Goal: Task Accomplishment & Management: Manage account settings

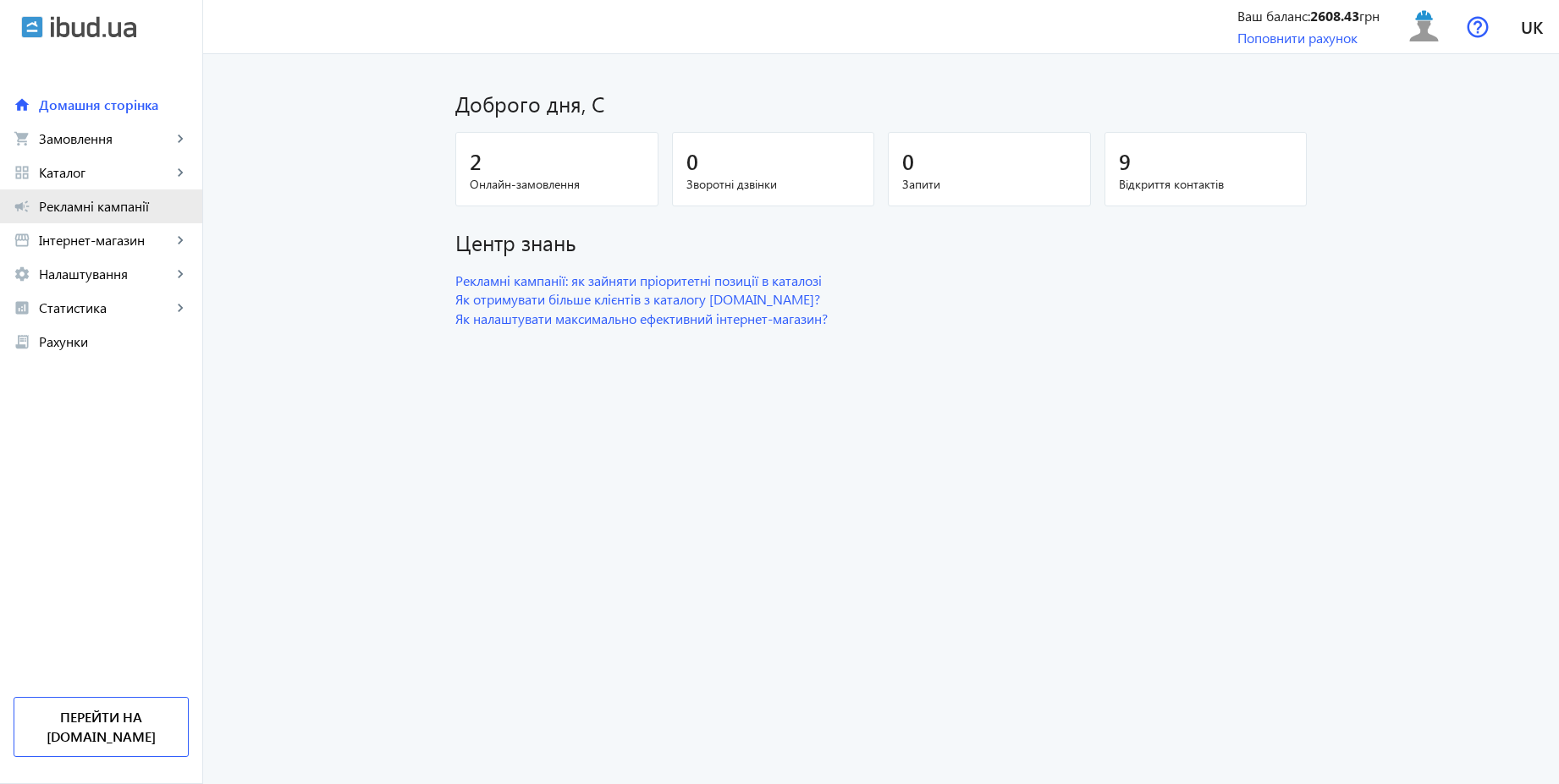
click at [132, 204] on span "Рекламні кампанії" at bounding box center [113, 206] width 150 height 17
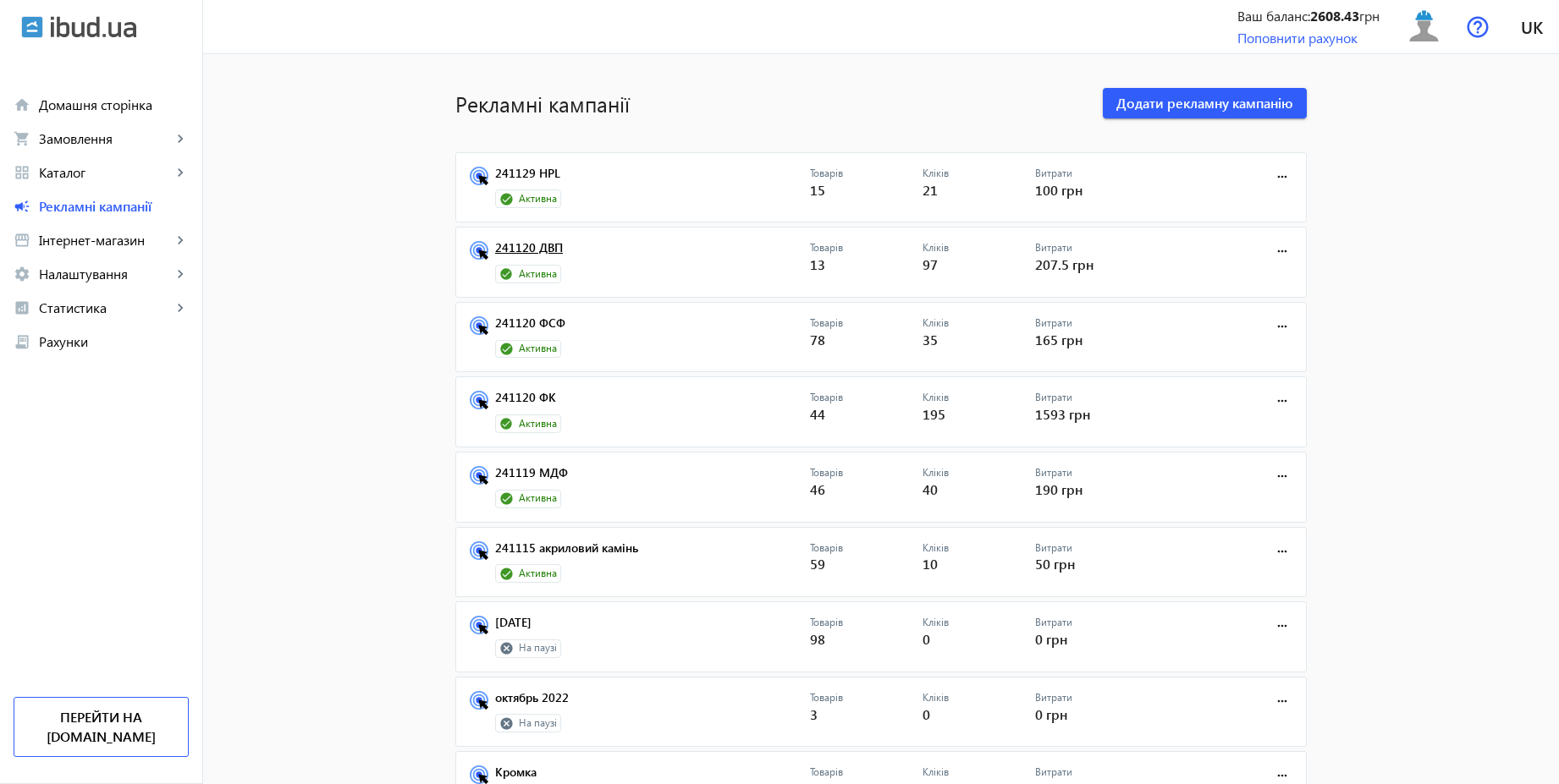
click at [548, 246] on link "241120 ДВП" at bounding box center [652, 252] width 315 height 24
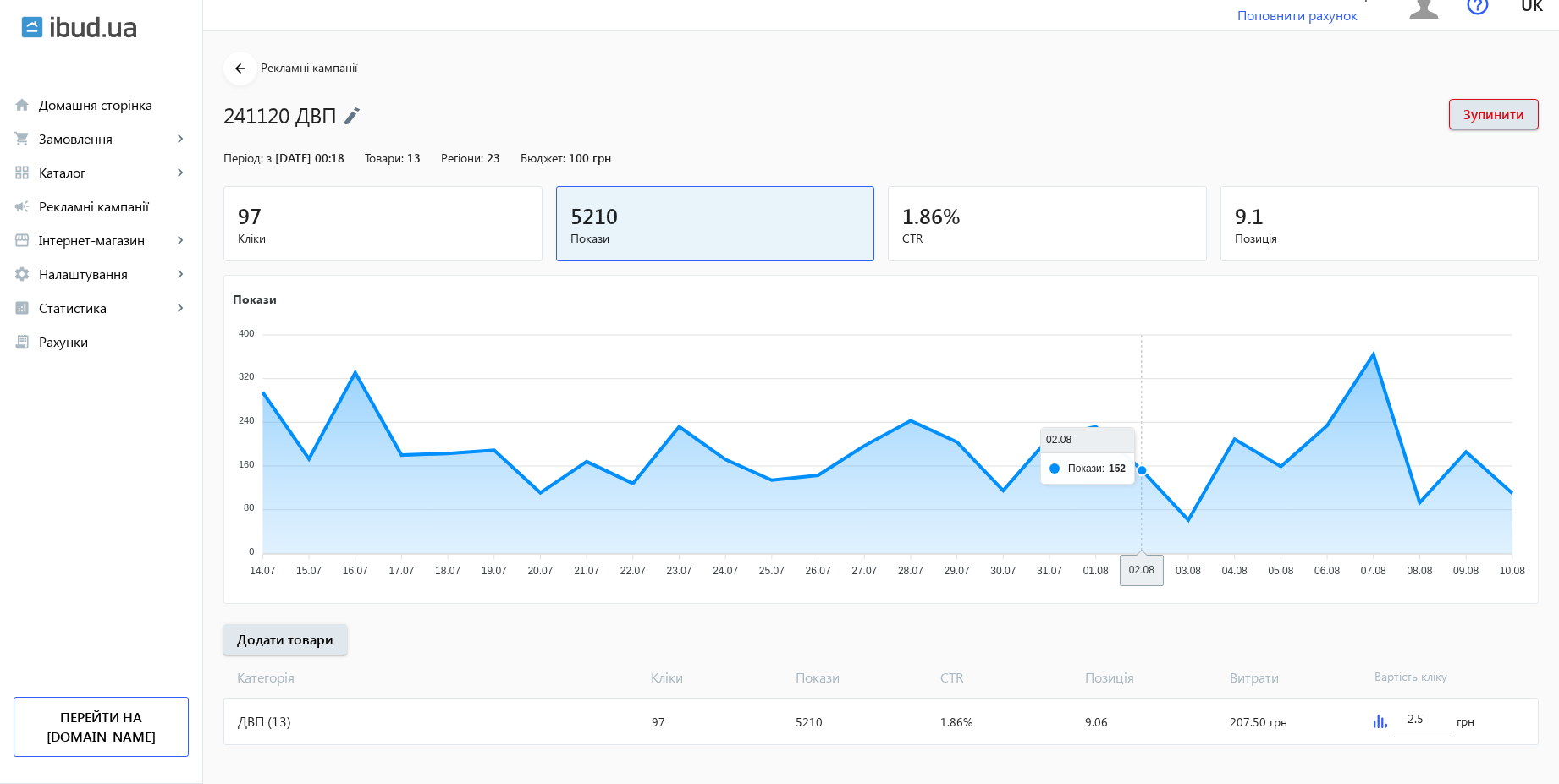
scroll to position [35, 0]
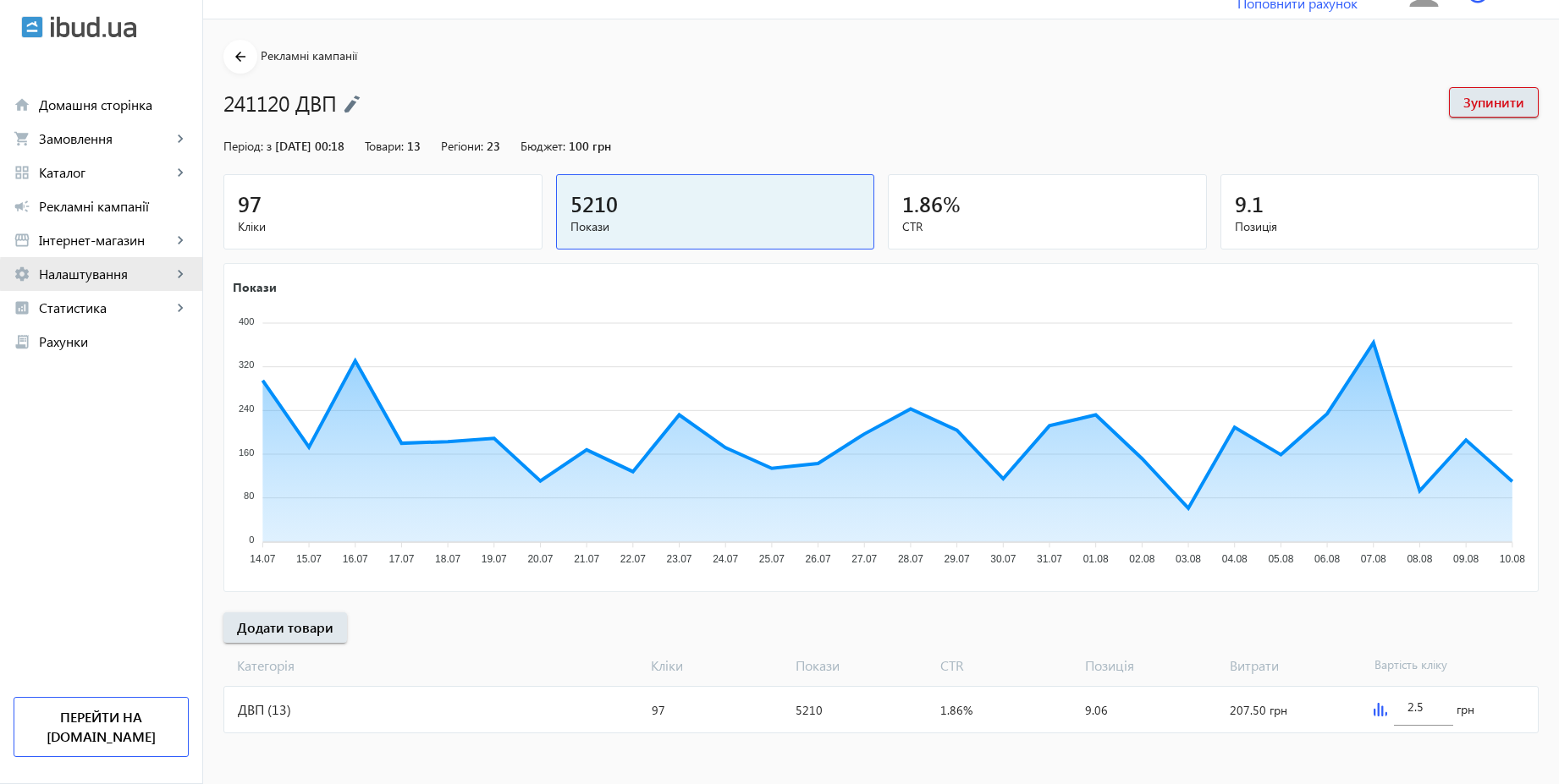
click at [129, 275] on span "Налаштування" at bounding box center [105, 273] width 133 height 17
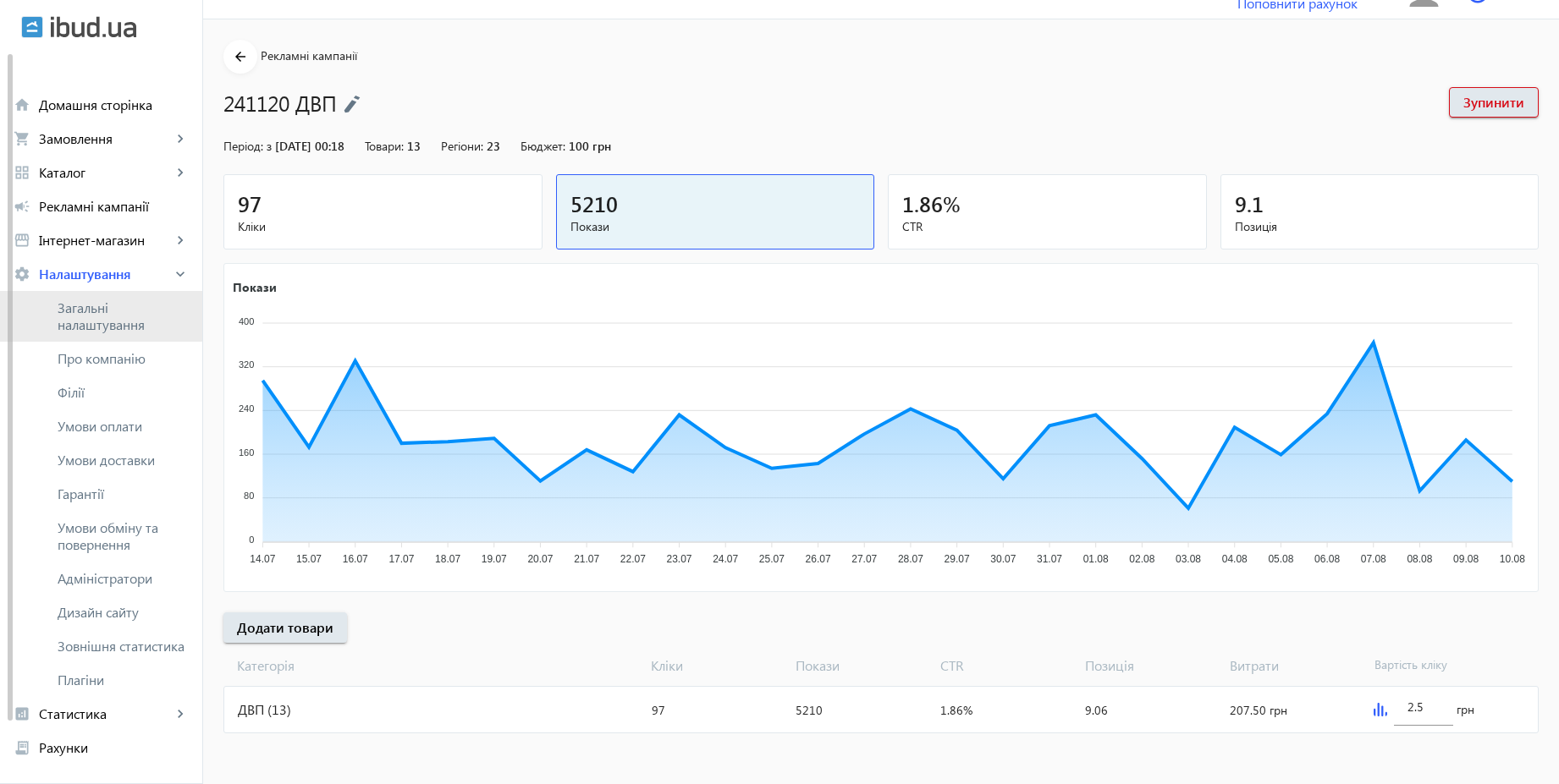
click at [101, 316] on span "Загальні налаштування" at bounding box center [123, 316] width 131 height 34
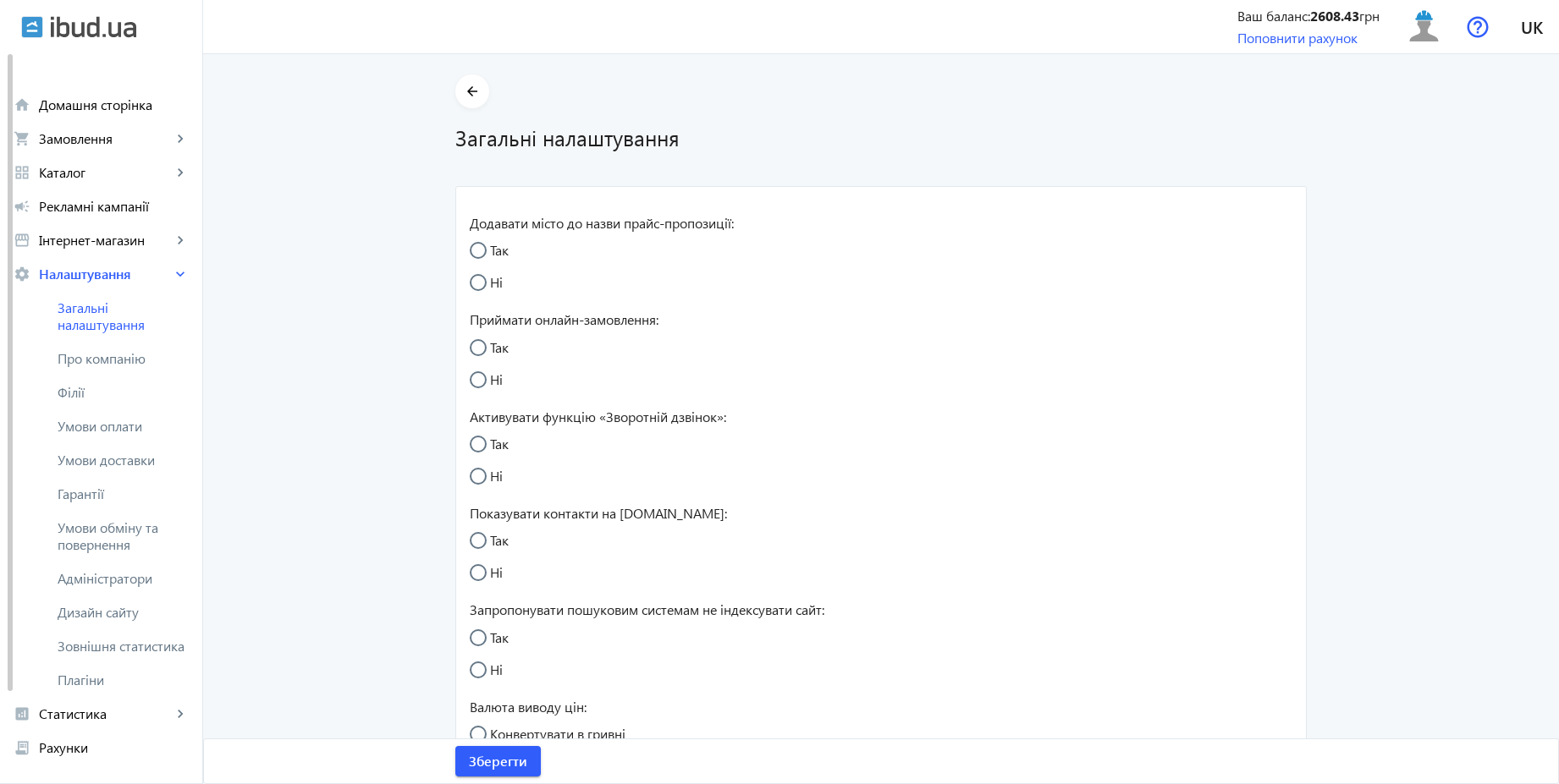
radio input "true"
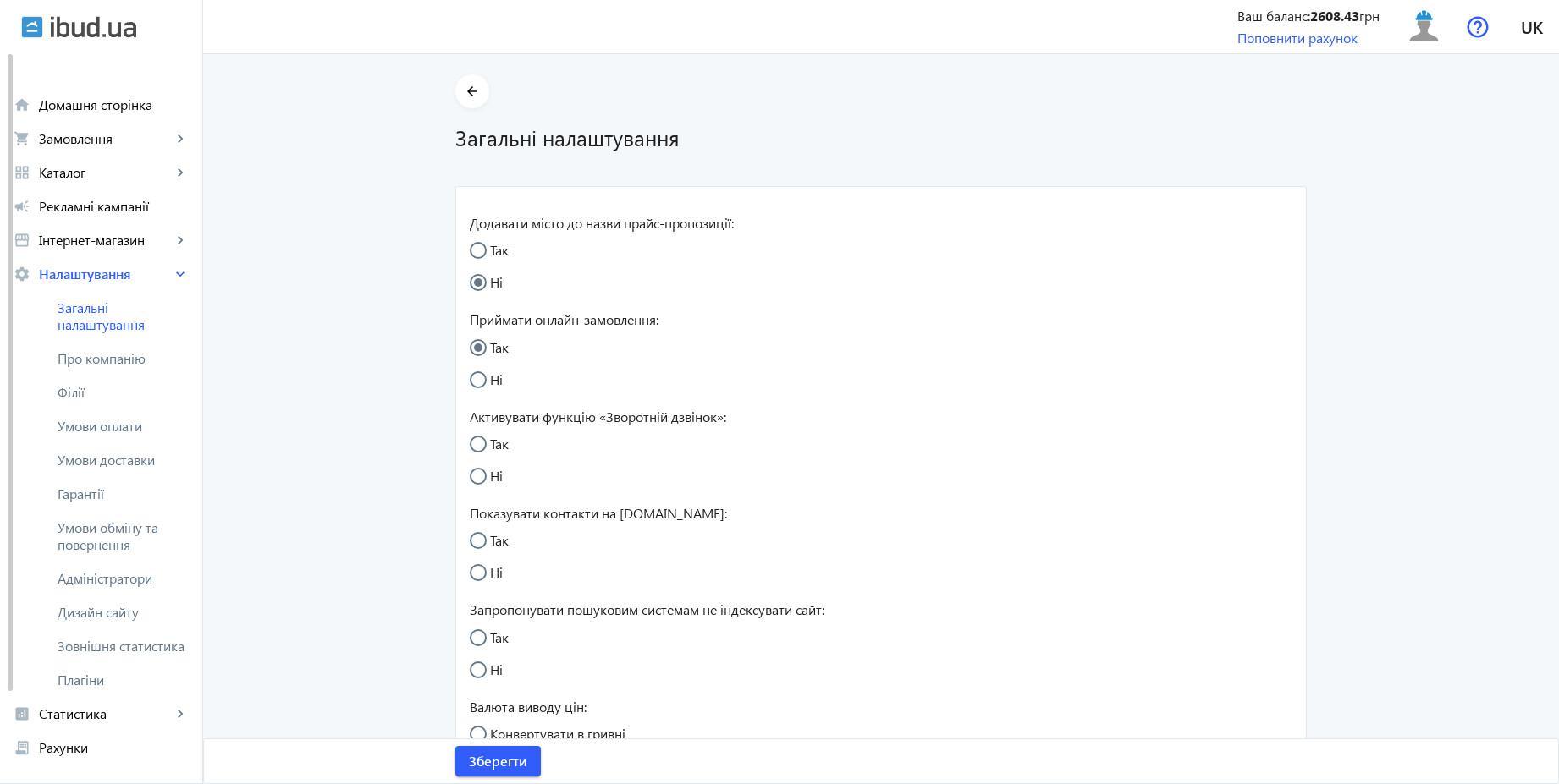
radio input "true"
click at [500, 448] on label "Так" at bounding box center [498, 443] width 22 height 13
click at [500, 448] on input "Так" at bounding box center [486, 452] width 34 height 34
radio input "true"
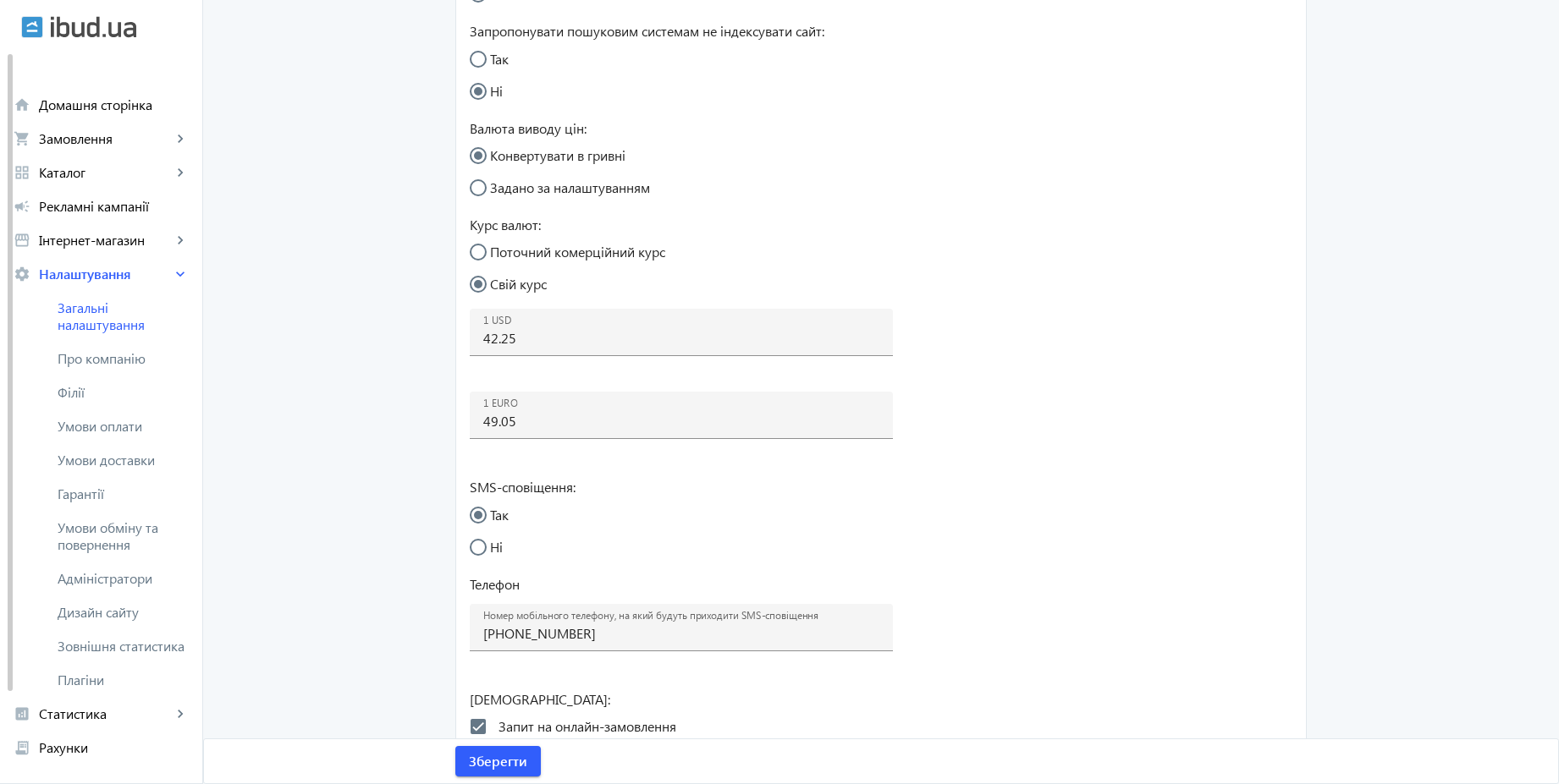
scroll to position [609, 0]
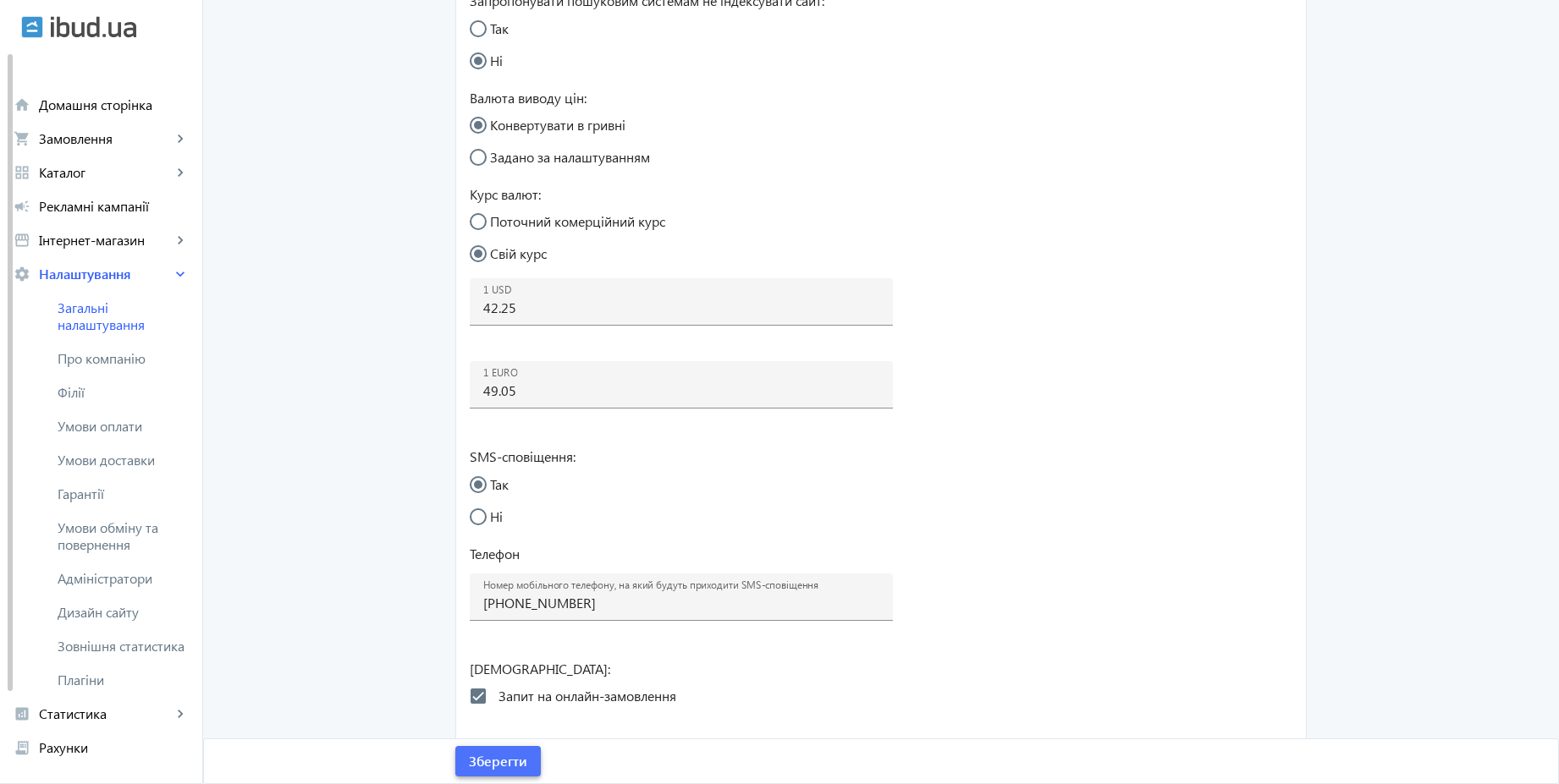
click at [506, 766] on span "Зберегти" at bounding box center [498, 761] width 58 height 19
click at [112, 529] on span "Умови обміну та повернення" at bounding box center [123, 536] width 131 height 34
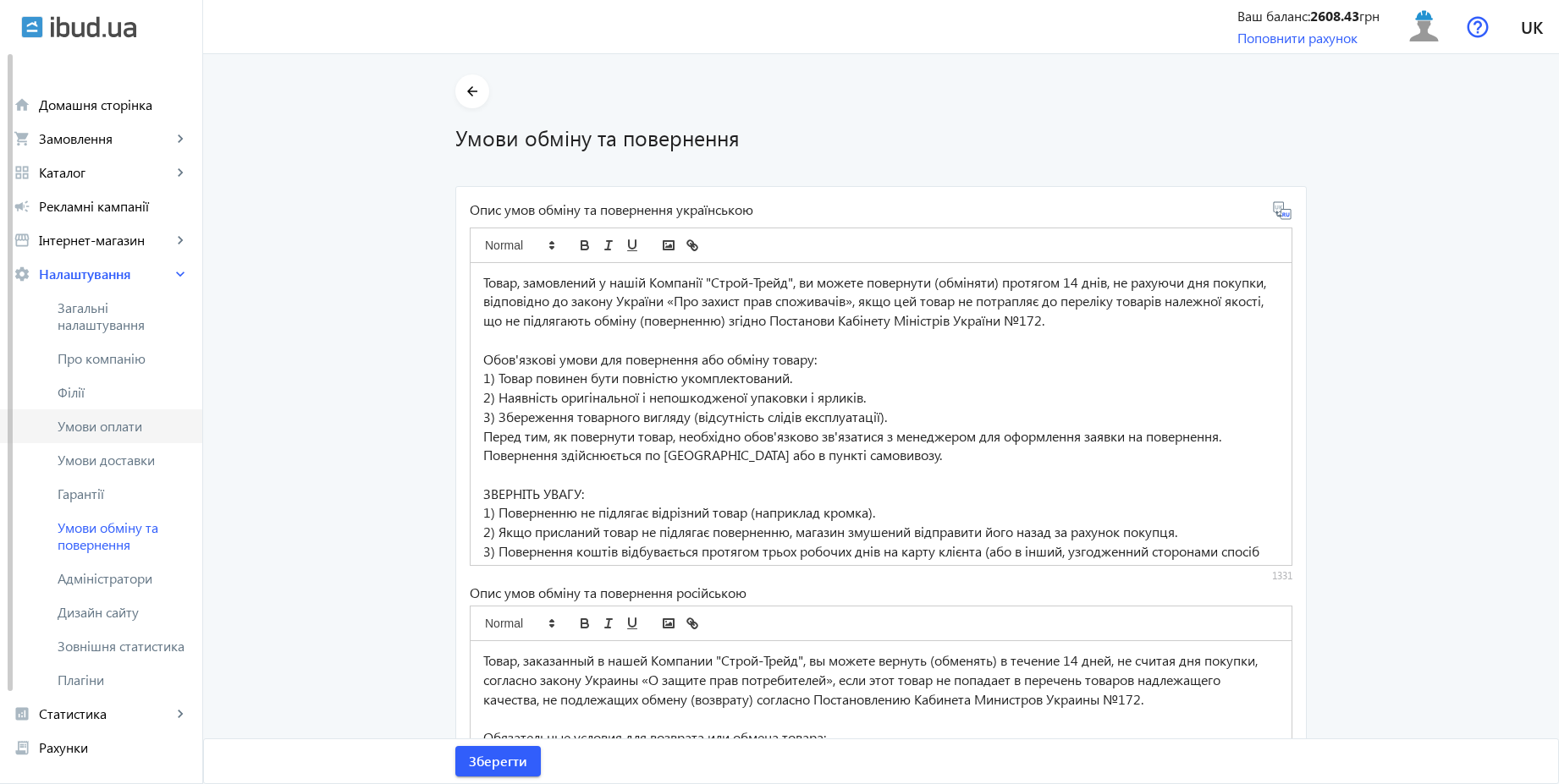
click at [143, 427] on span "Умови оплати" at bounding box center [123, 426] width 131 height 17
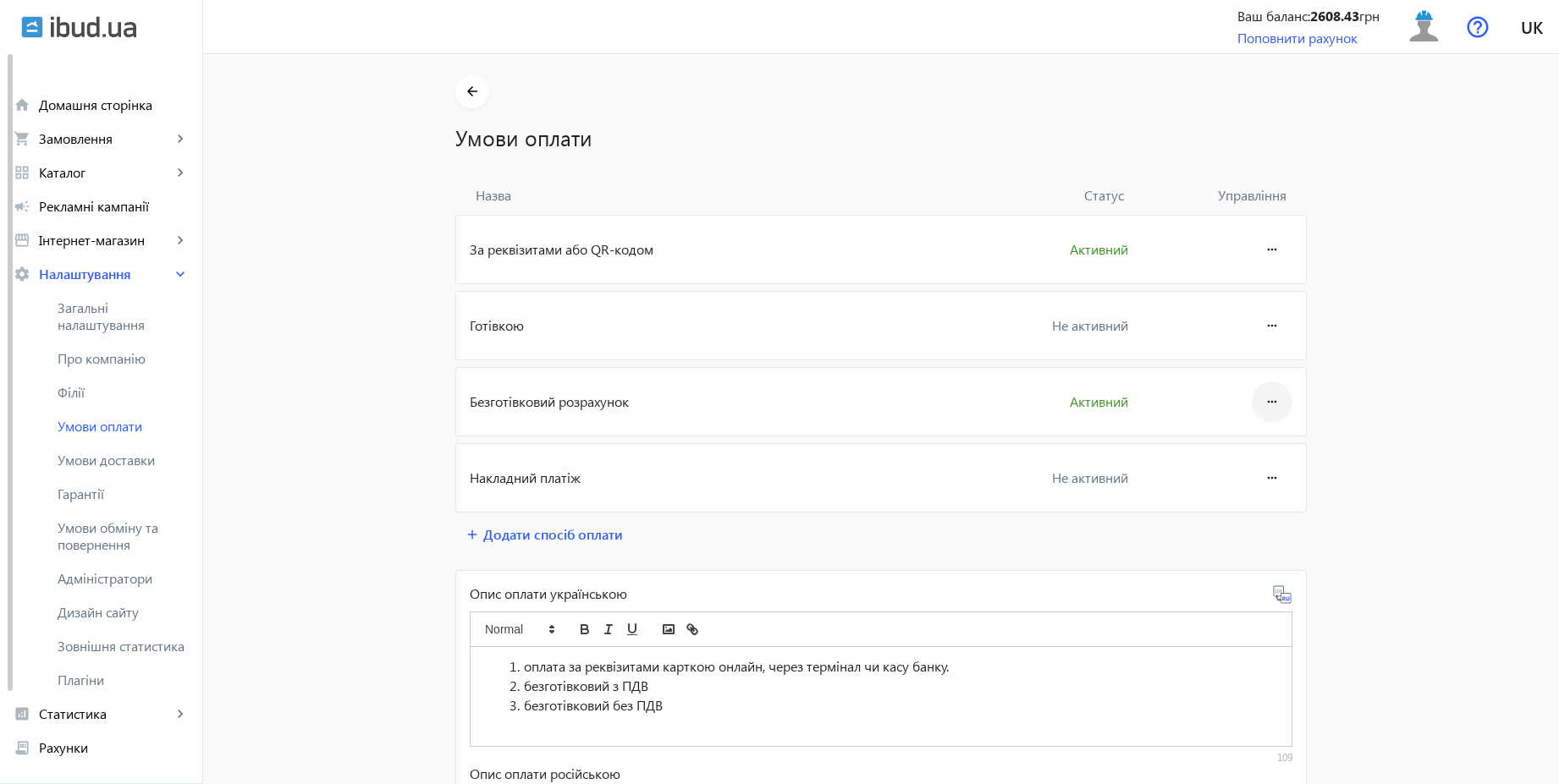
click at [1269, 393] on mat-icon "more_horiz" at bounding box center [1271, 402] width 20 height 41
click at [1249, 447] on span "Редагувати" at bounding box center [1239, 449] width 67 height 13
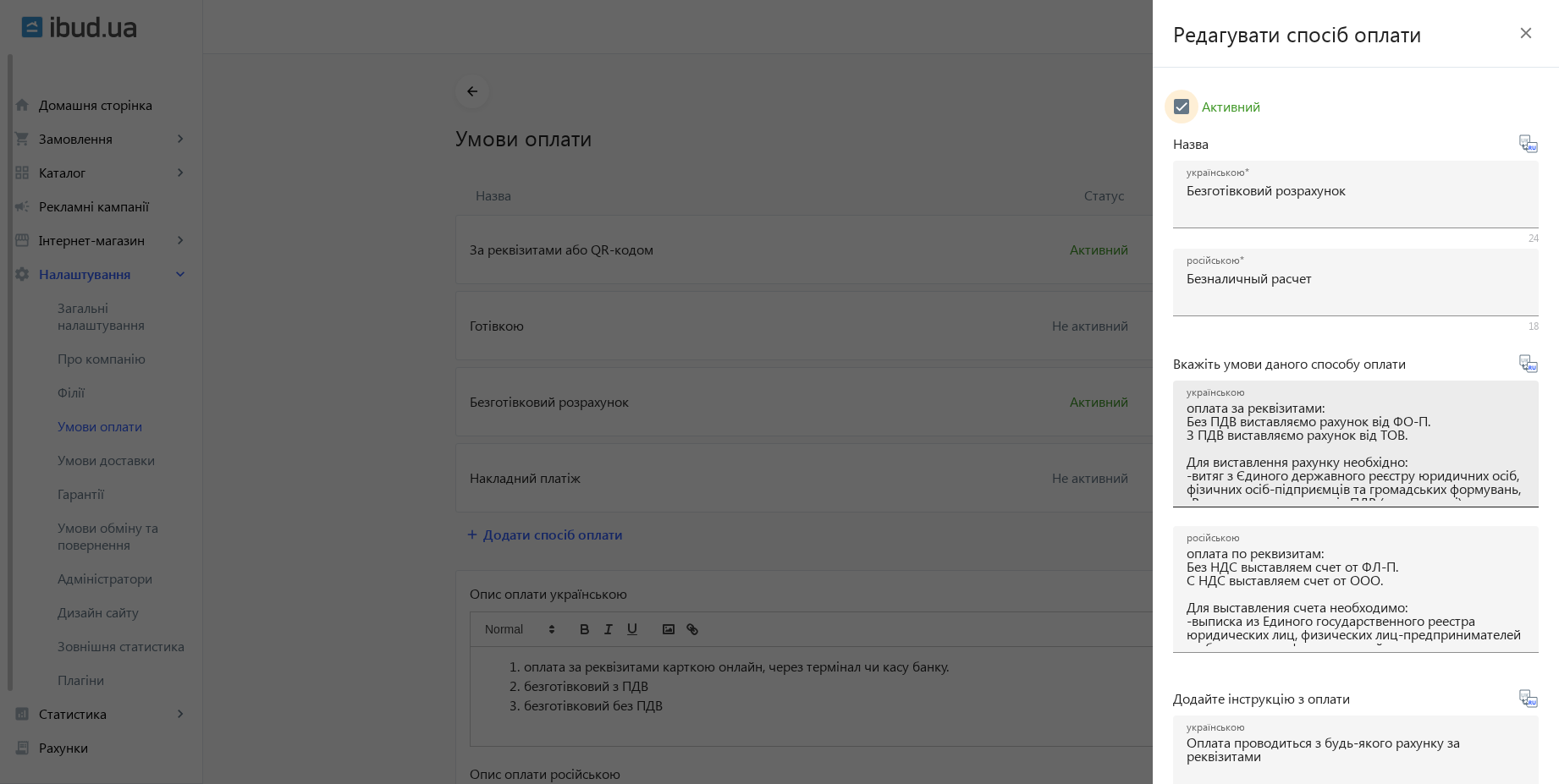
scroll to position [91, 0]
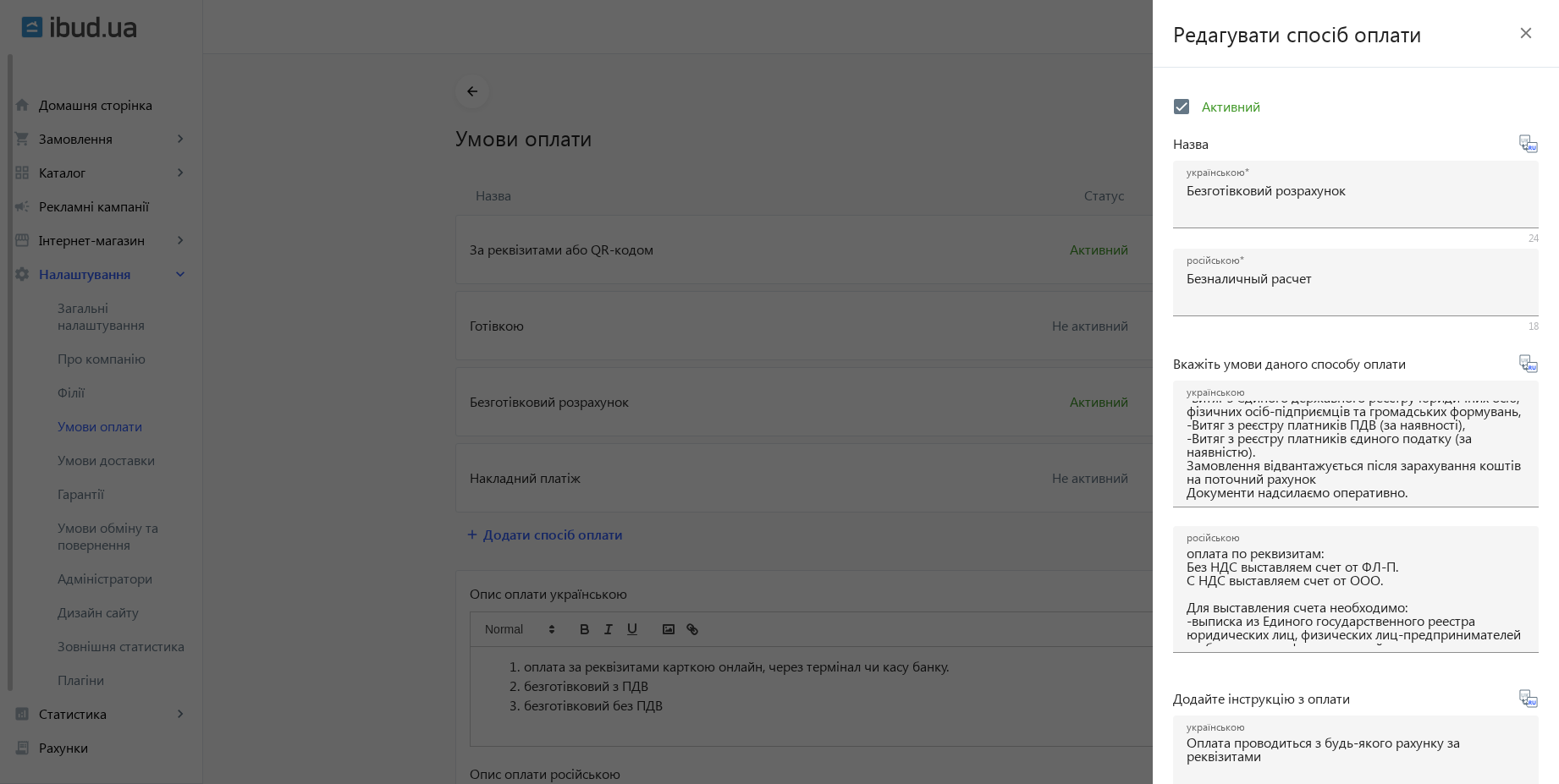
click at [970, 142] on div at bounding box center [779, 392] width 1559 height 784
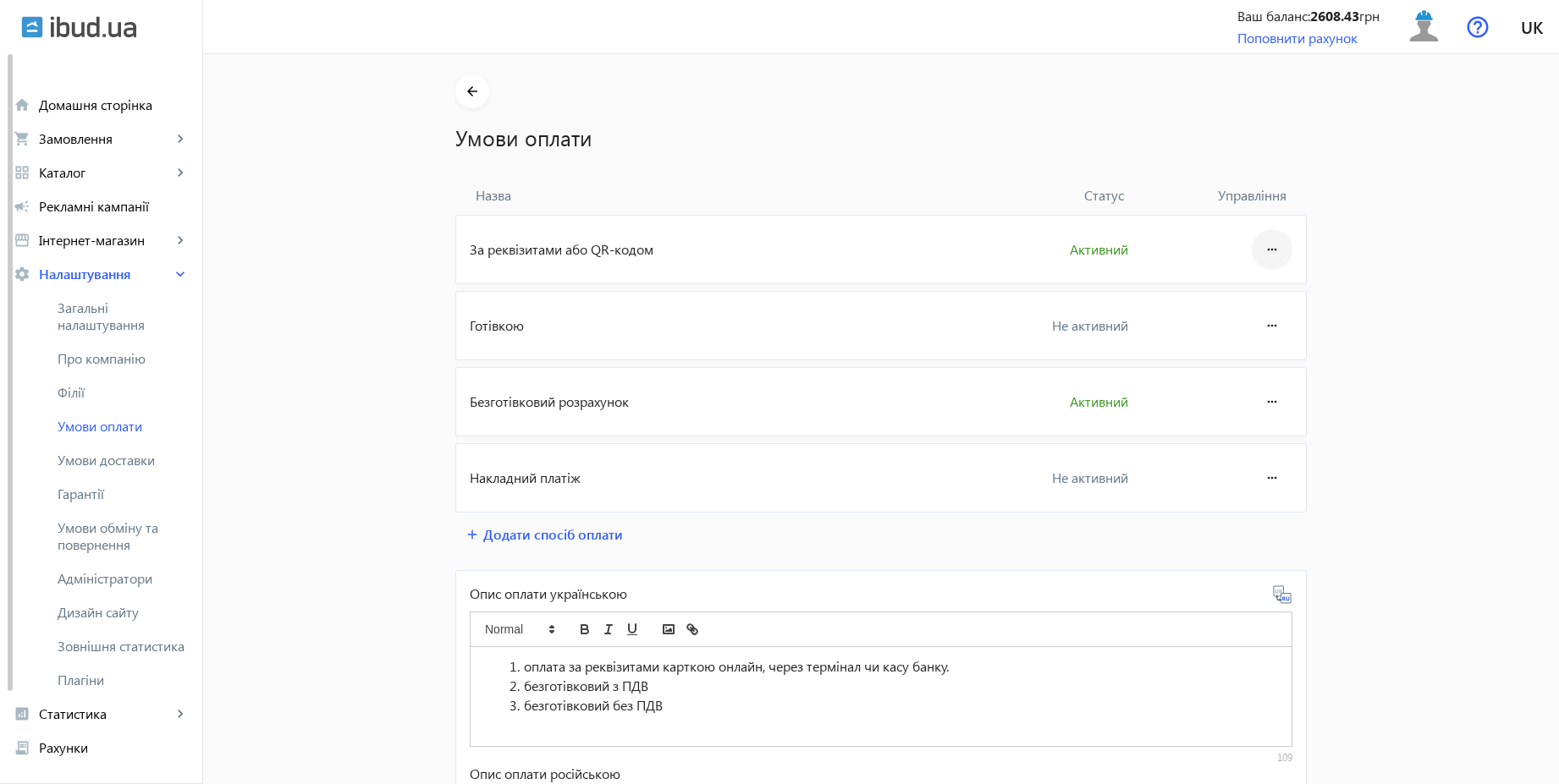
click at [1262, 245] on mat-icon "more_horiz" at bounding box center [1271, 250] width 20 height 41
click at [1236, 296] on span "Редагувати" at bounding box center [1239, 296] width 67 height 13
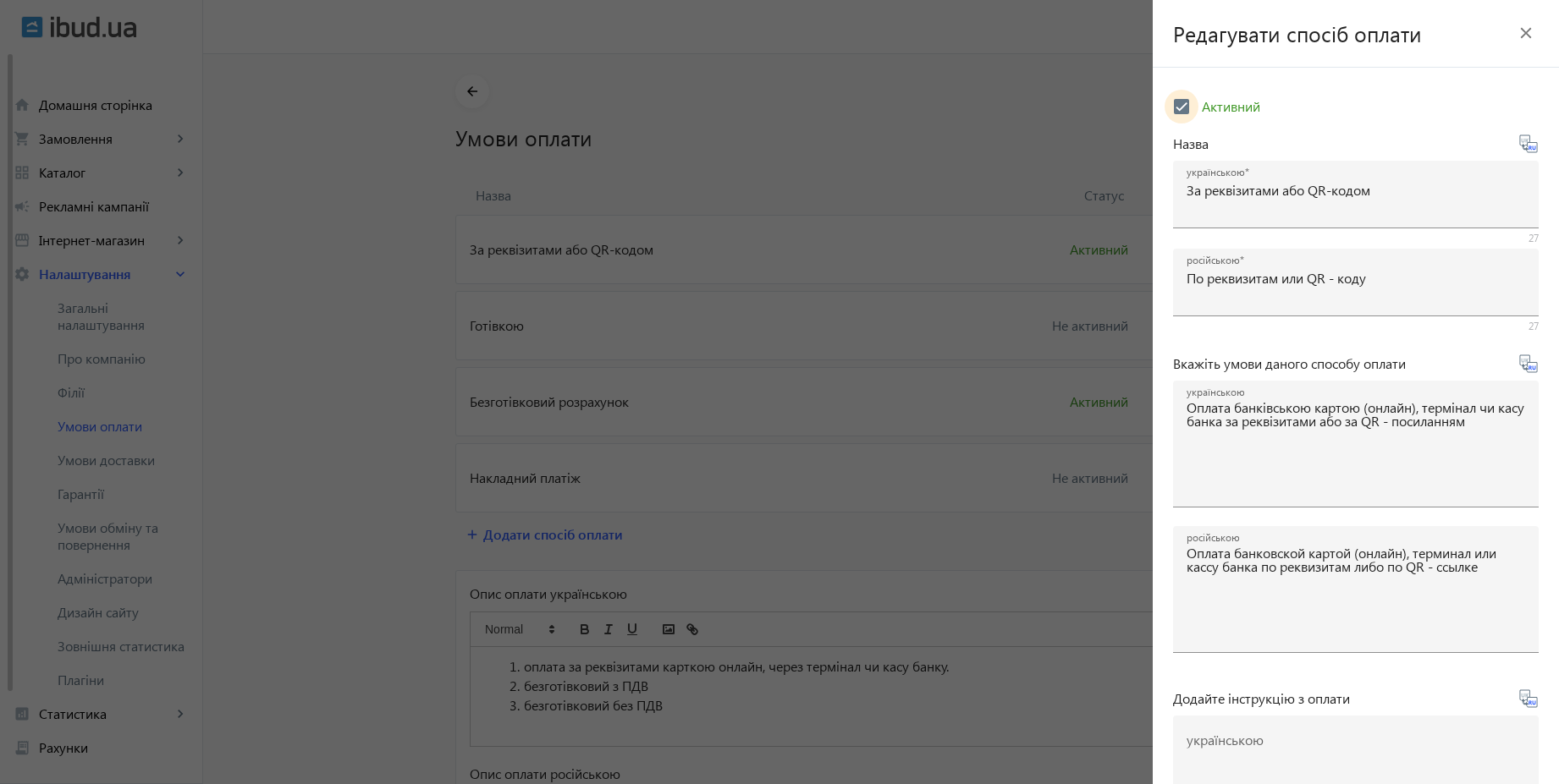
scroll to position [280, 0]
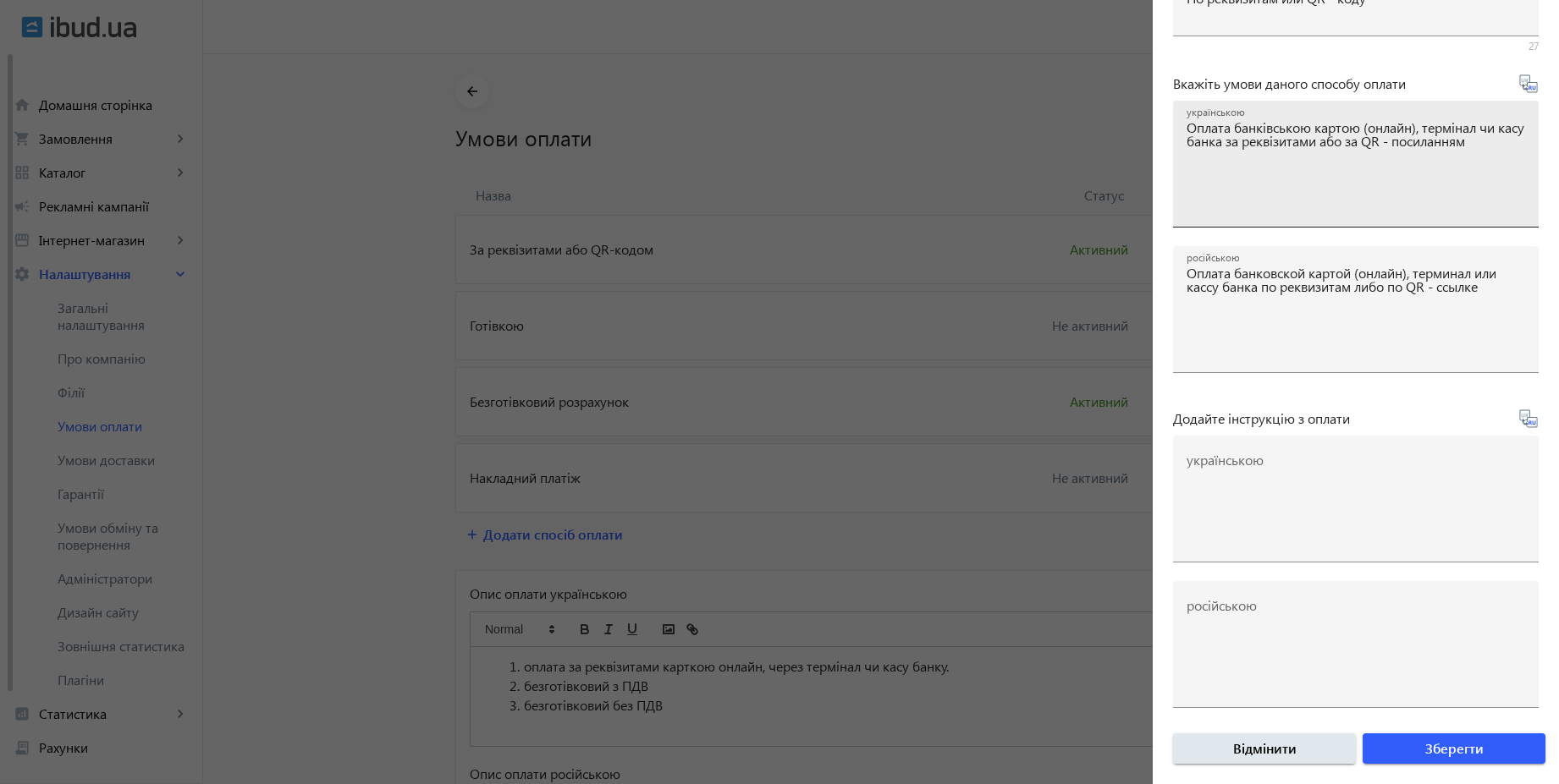
click at [1509, 142] on textarea "Оплата банківською картою (онлайн), термінал чи касу банка за реквізитами або з…" at bounding box center [1355, 171] width 338 height 100
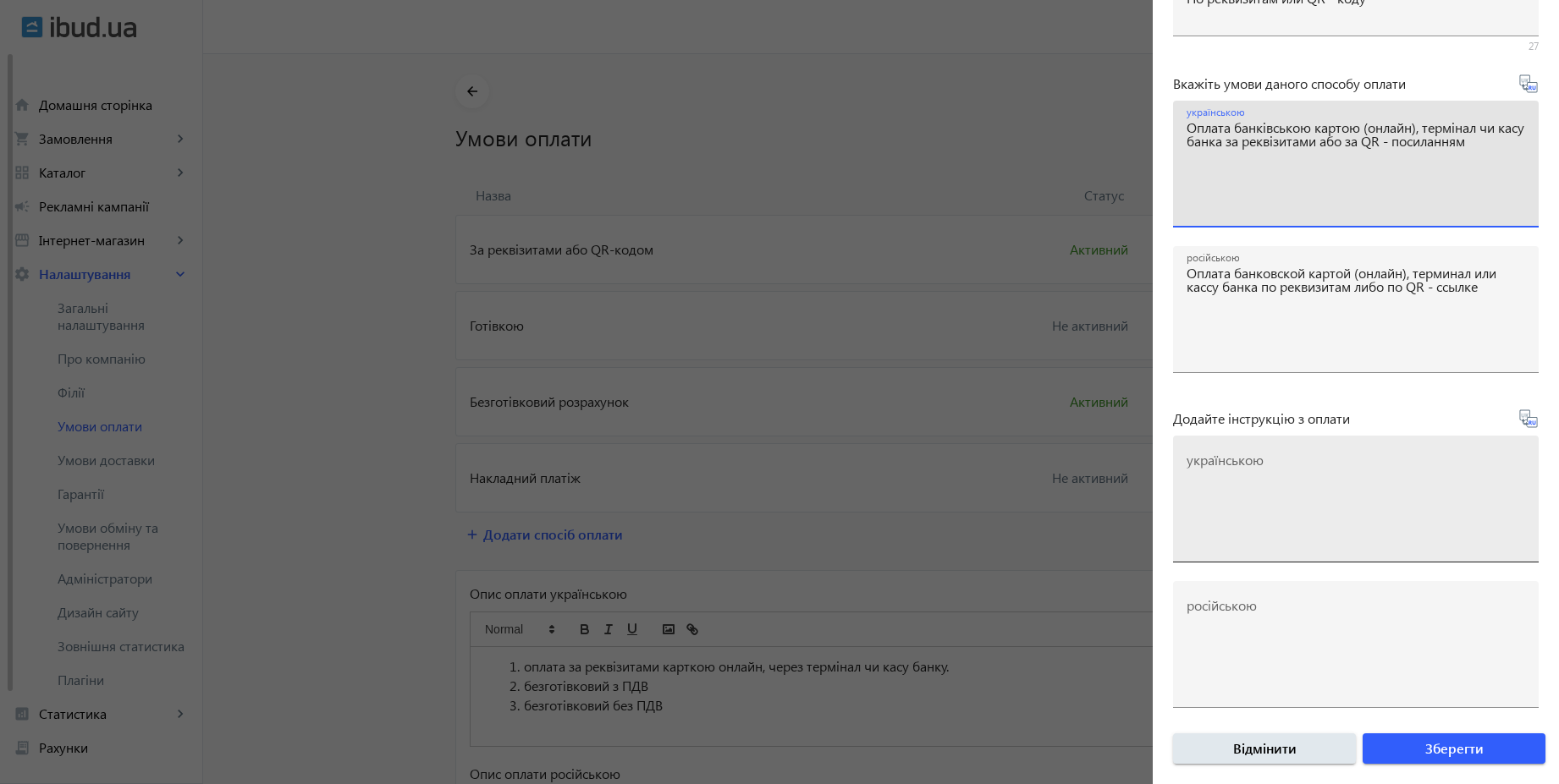
click at [1343, 460] on textarea "українською" at bounding box center [1355, 505] width 338 height 100
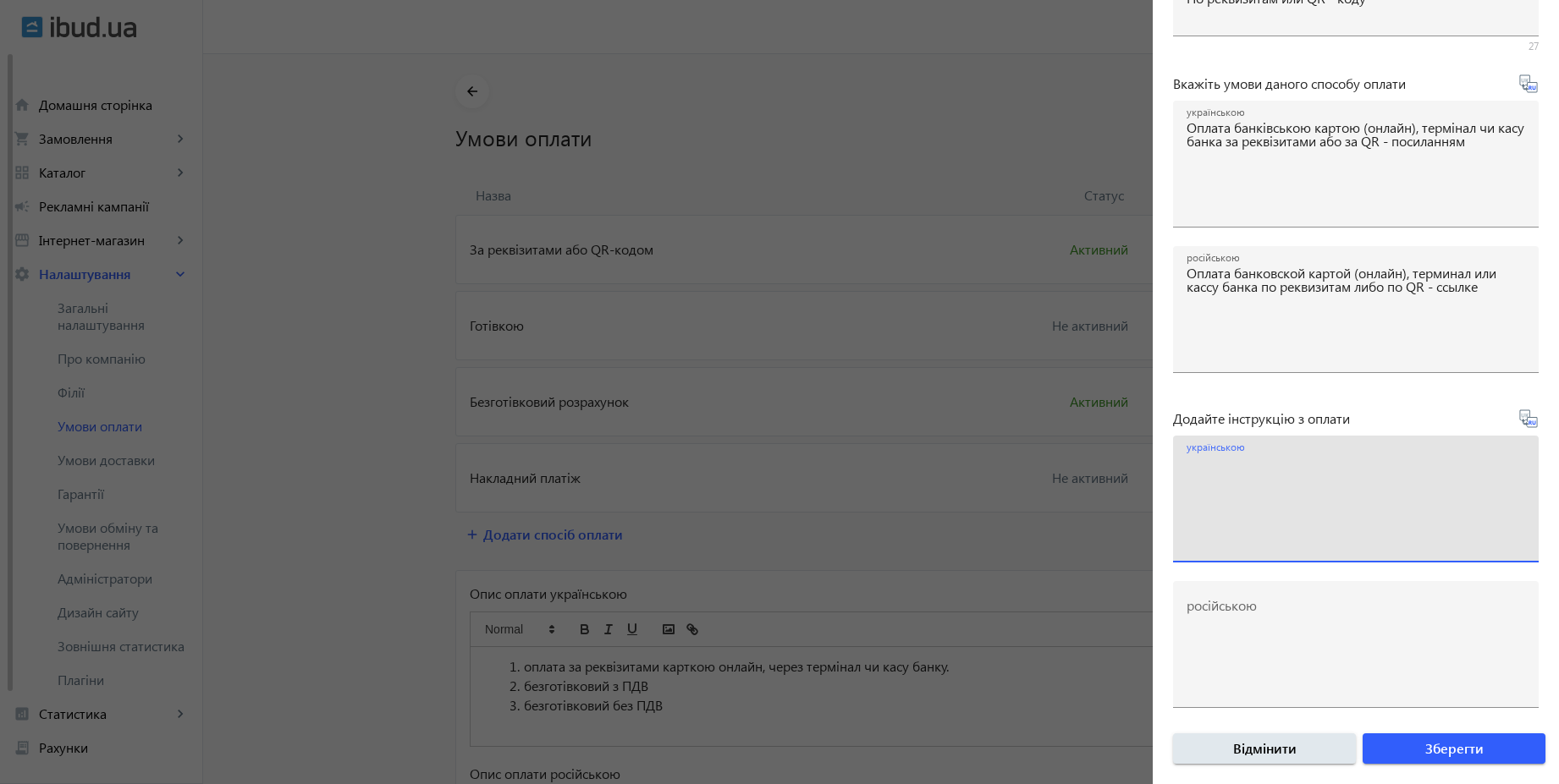
paste textarea "Оплата банківською картою (онлайн), термінал чи касу банка за реквізитами або з…"
type textarea "Оплата банківською картою (онлайн), термінал чи касу банка за реквізитами або з…"
click at [1523, 420] on icon at bounding box center [1528, 419] width 20 height 20
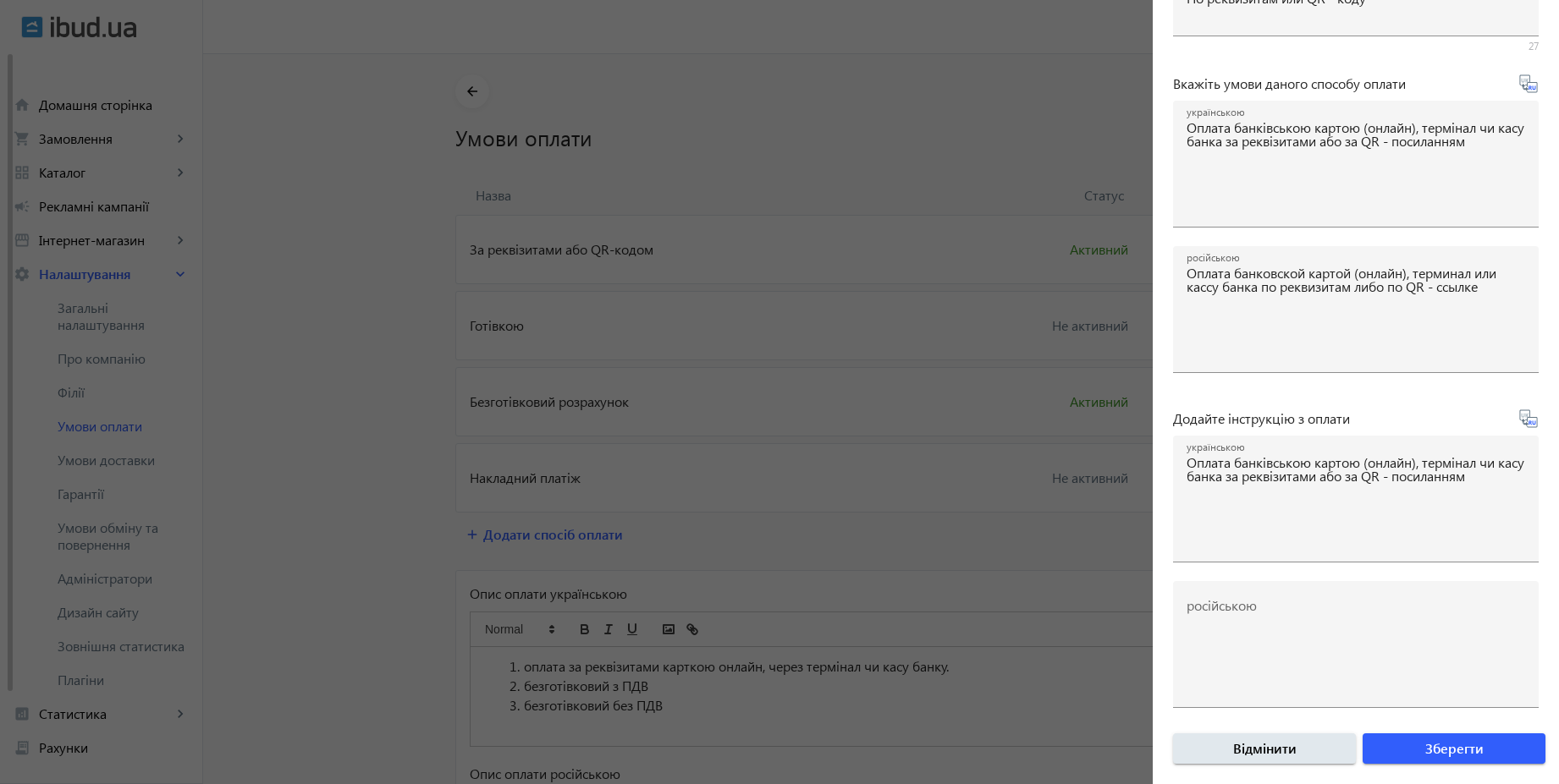
type textarea "Оплата банковской картой (онлайн), терминал или кассу банка по реквизитам или Q…"
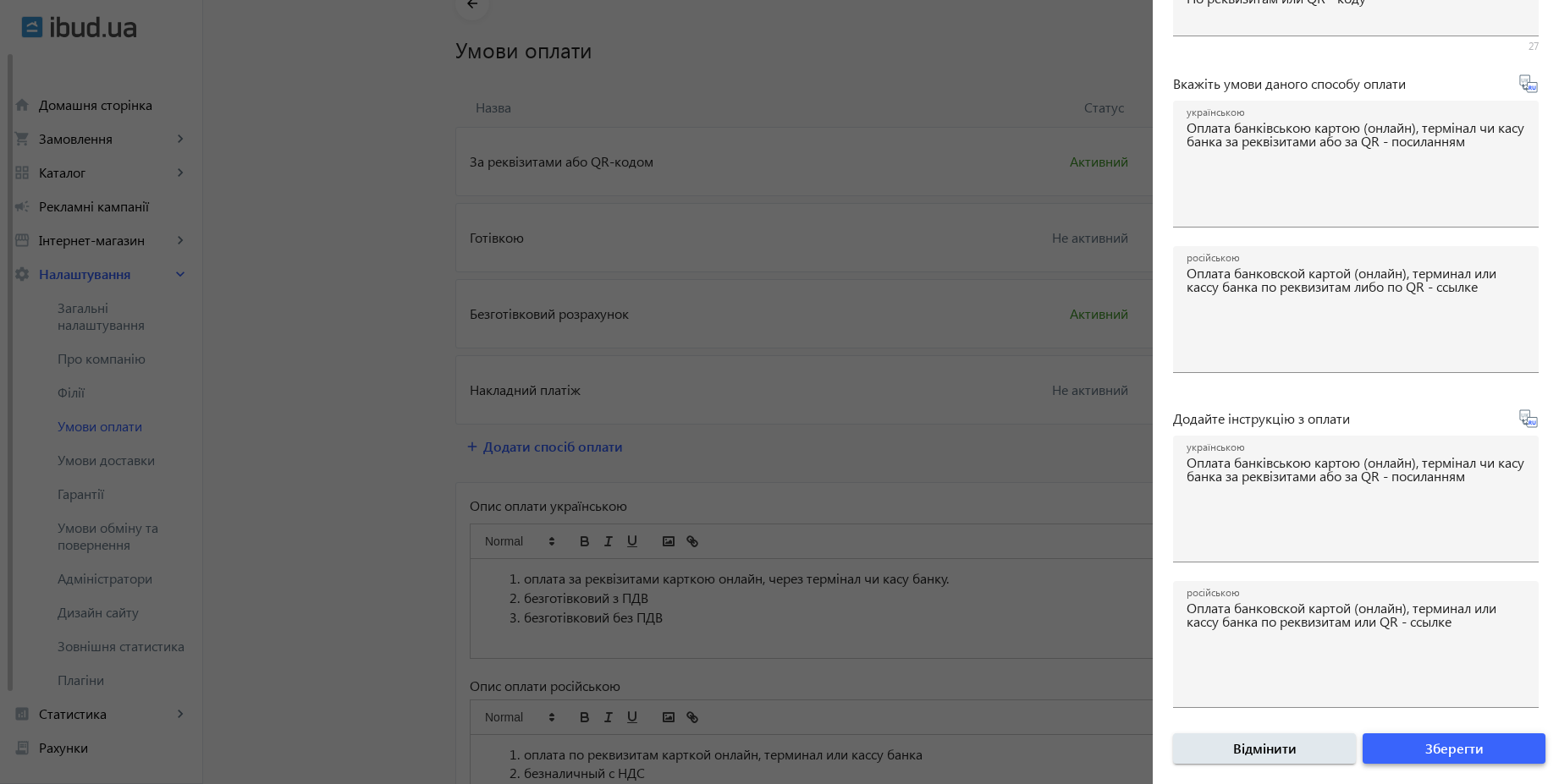
scroll to position [489, 0]
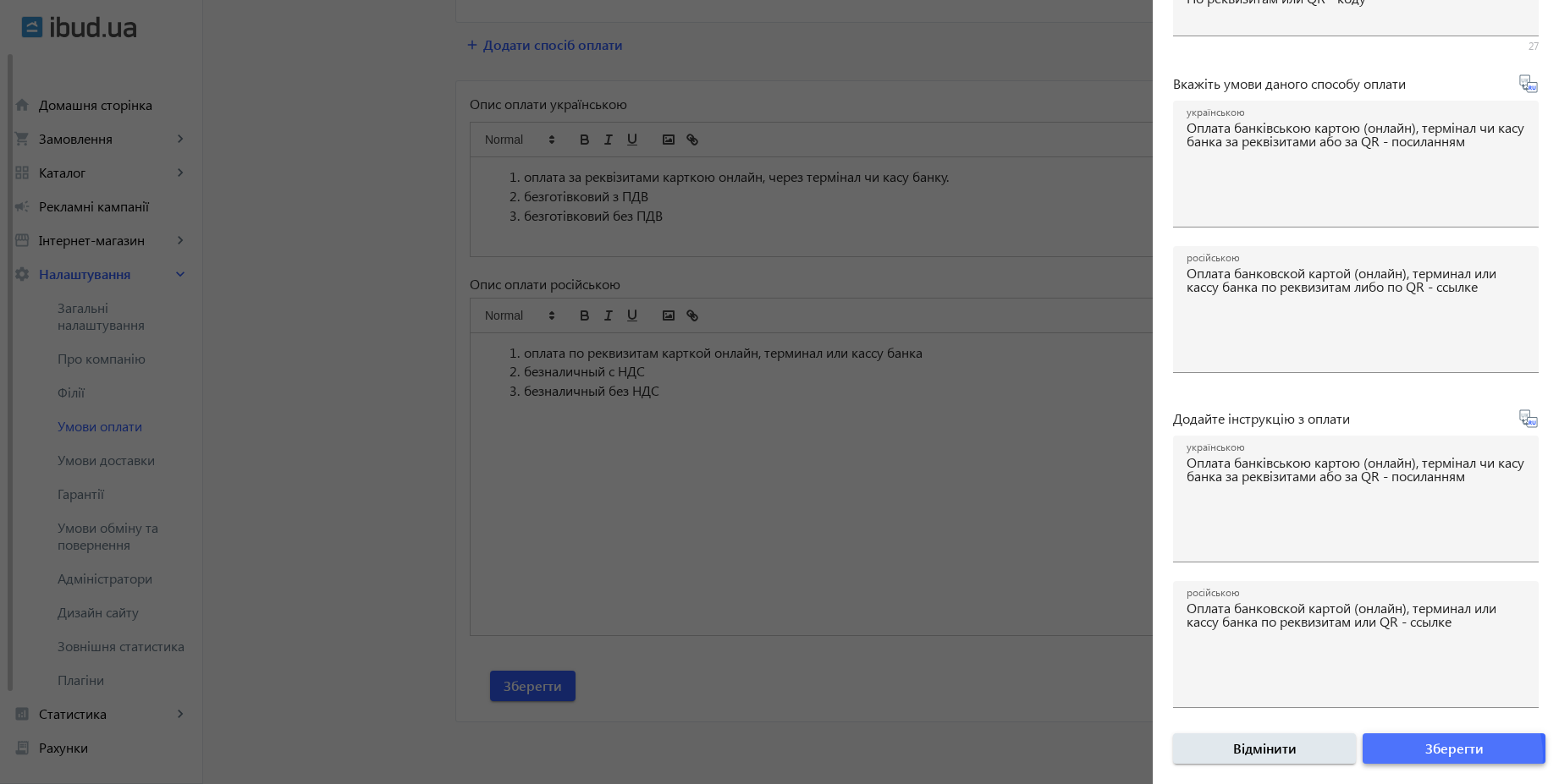
click at [1434, 757] on span "Зберегти" at bounding box center [1455, 748] width 58 height 19
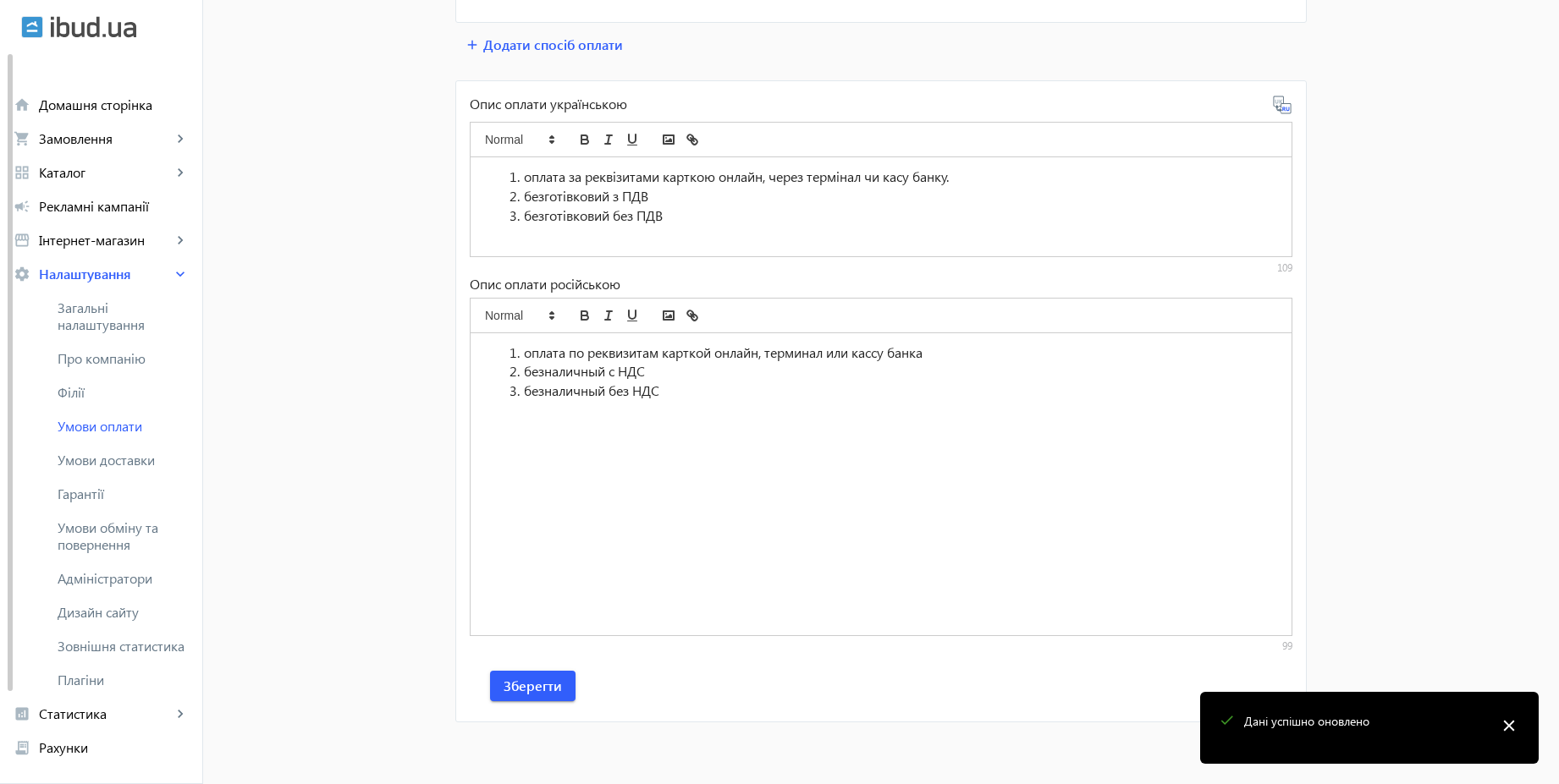
scroll to position [0, 0]
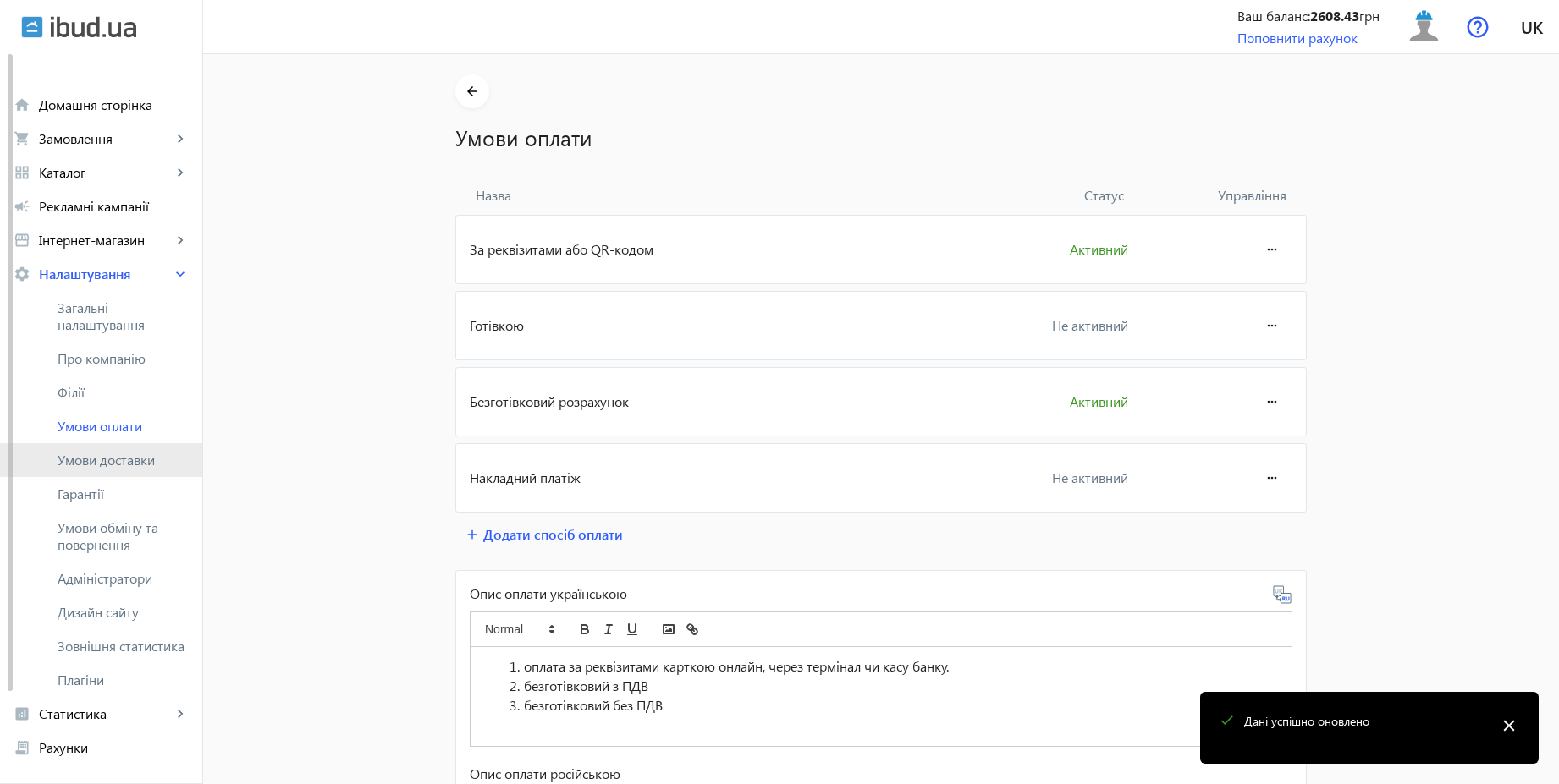
click at [135, 460] on span "Умови доставки" at bounding box center [123, 459] width 131 height 17
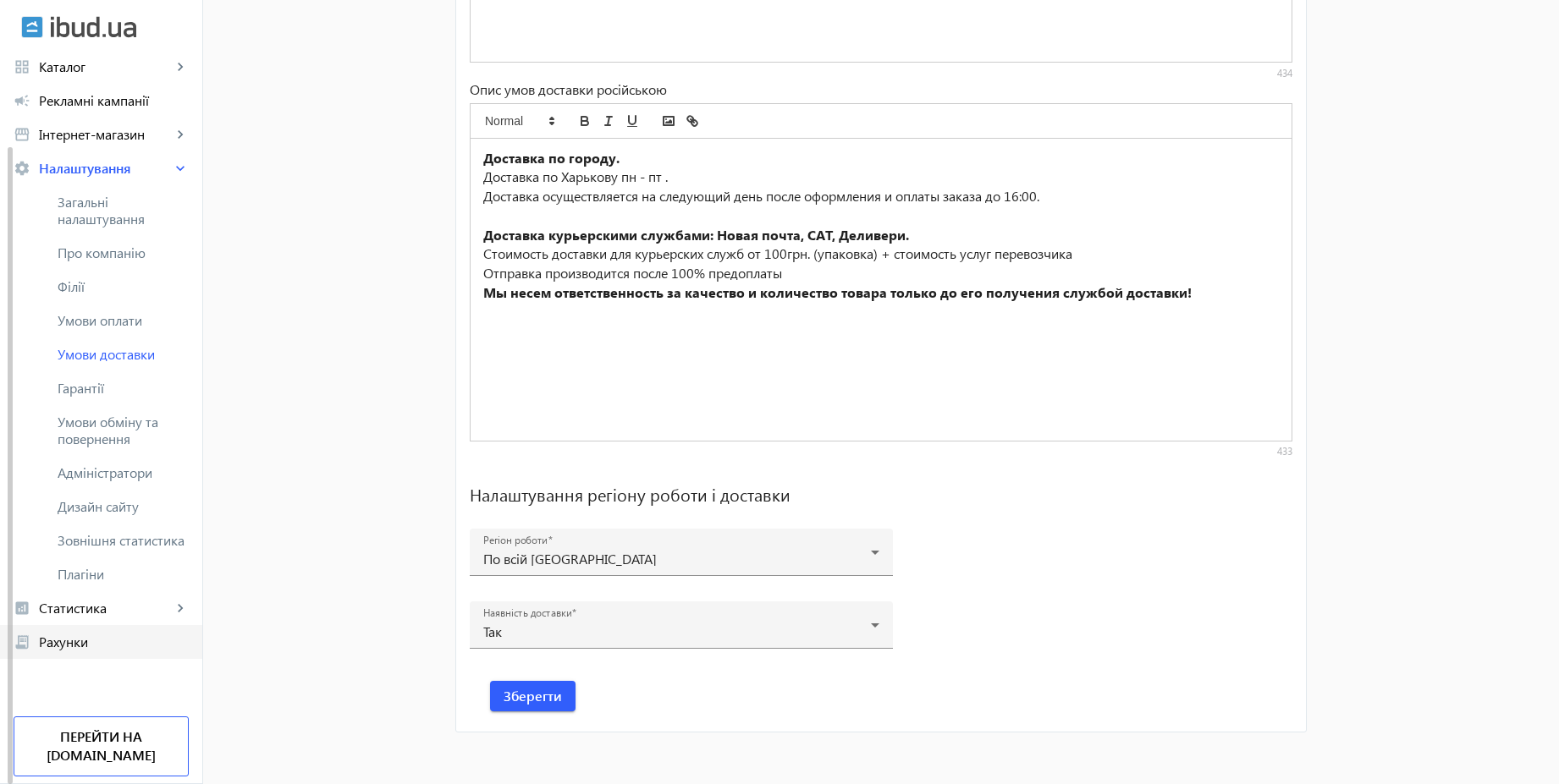
scroll to position [1202, 0]
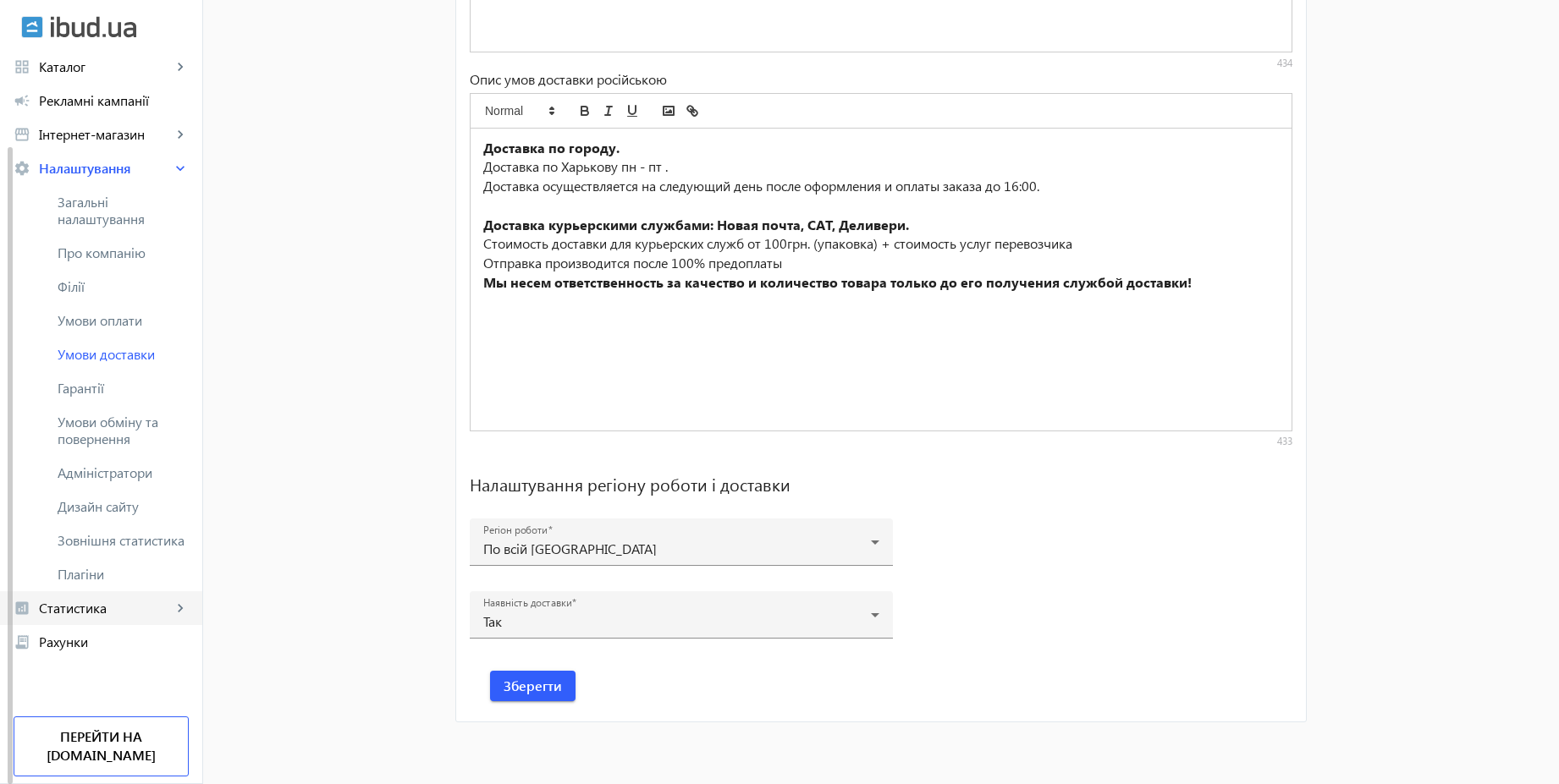
click at [80, 608] on span "Статистика" at bounding box center [105, 608] width 133 height 17
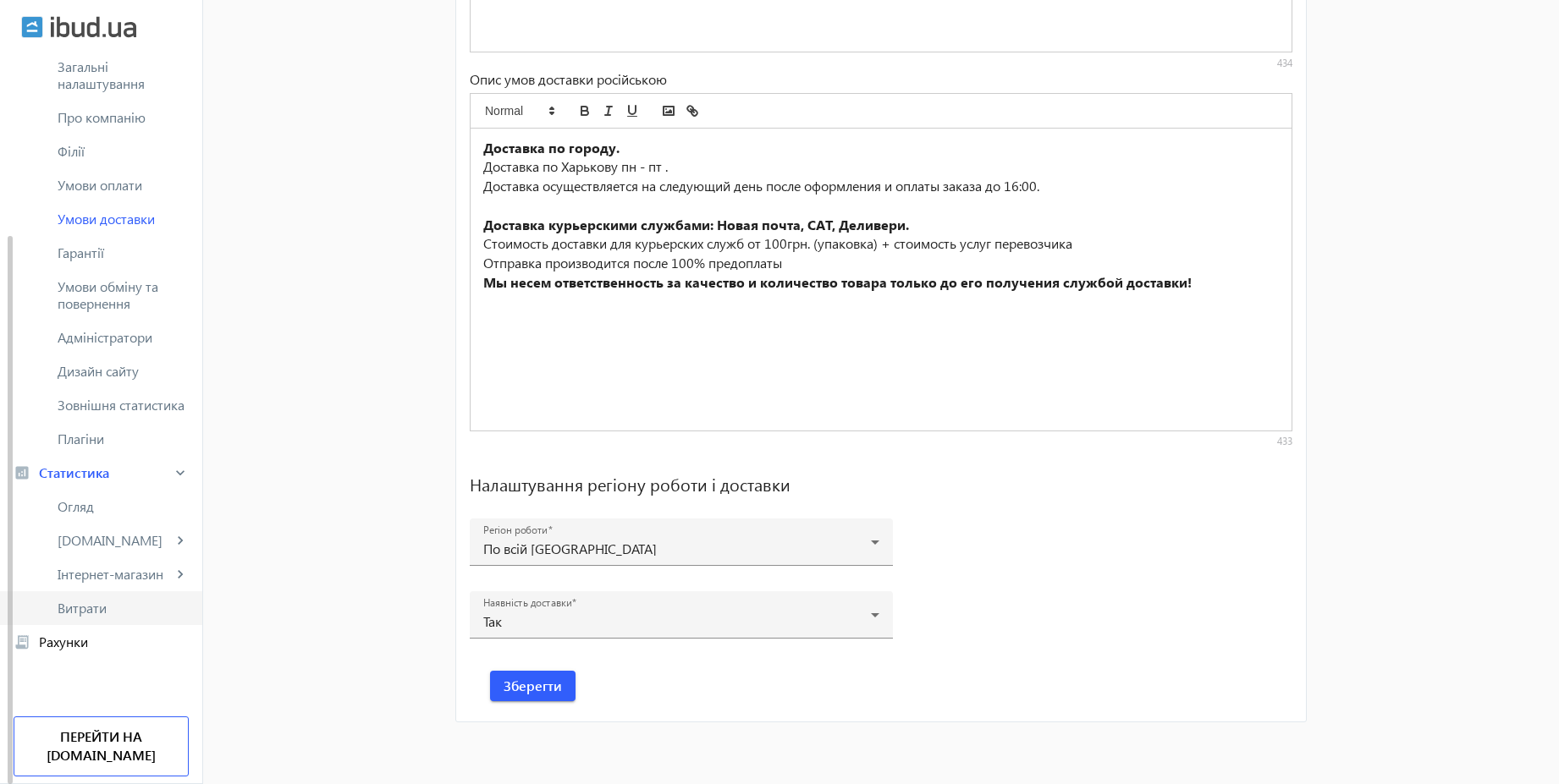
click at [86, 612] on span "Витрати" at bounding box center [123, 608] width 131 height 17
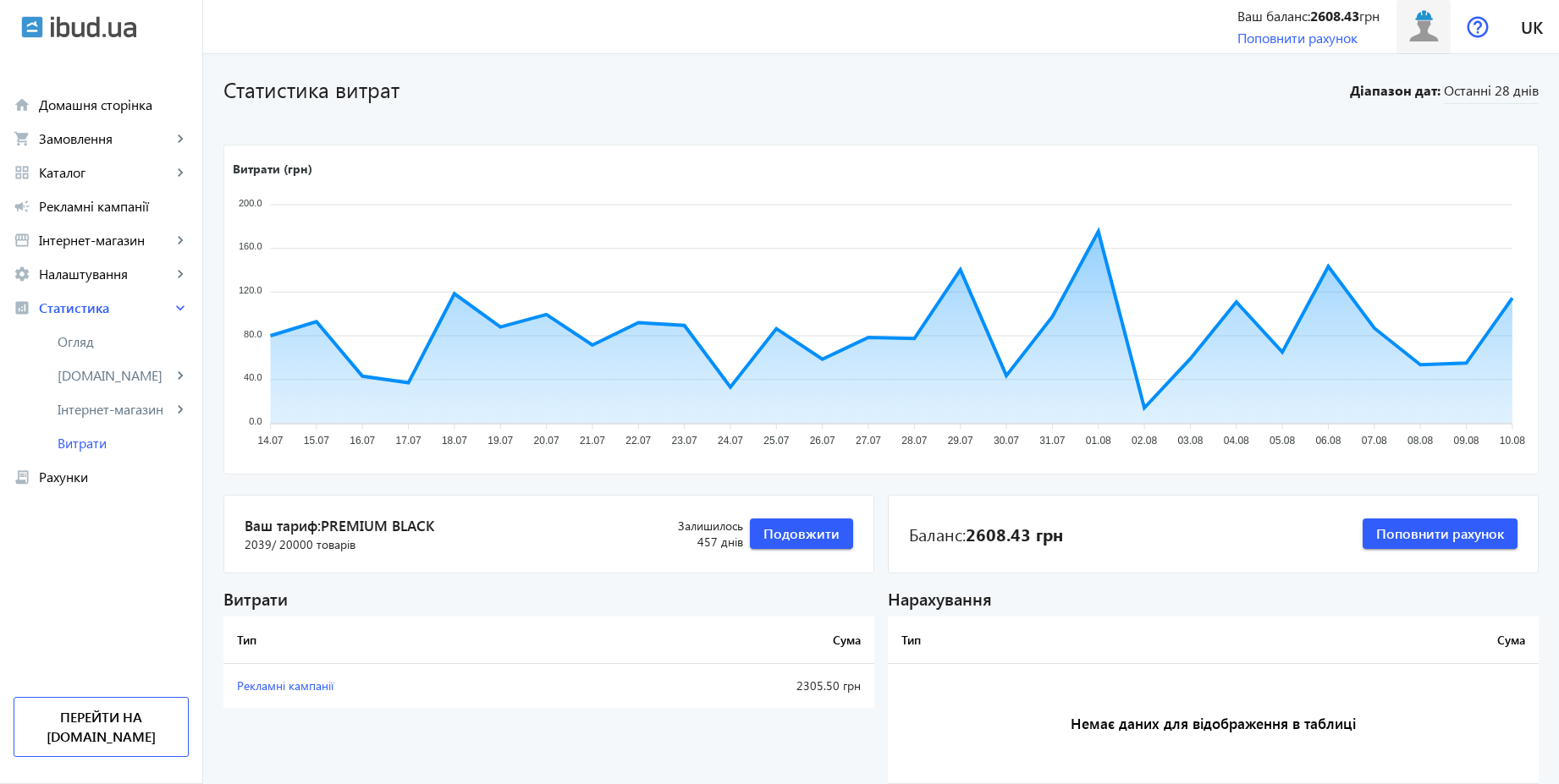
click at [1413, 42] on img at bounding box center [1424, 27] width 38 height 38
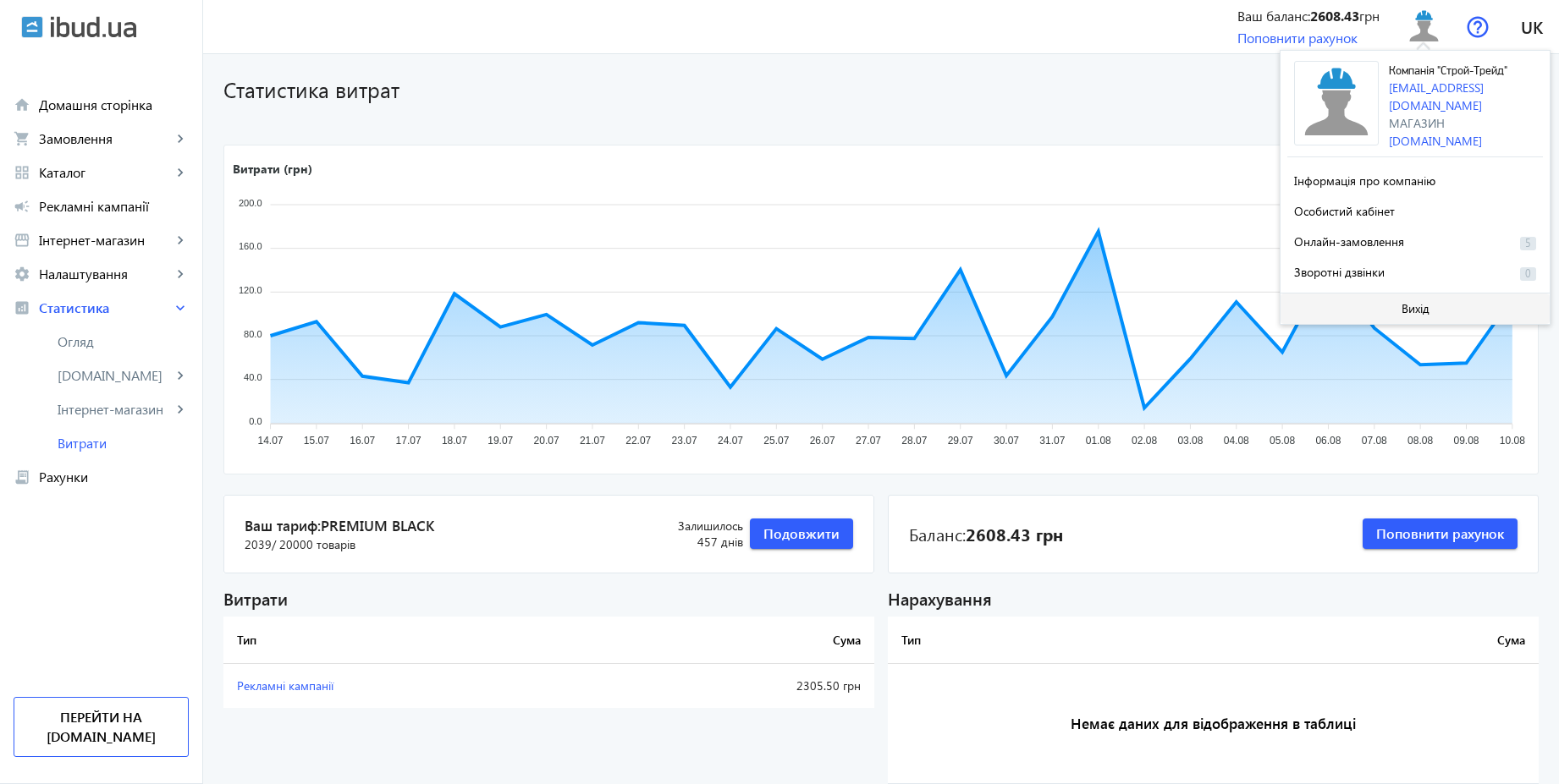
click at [1424, 315] on span at bounding box center [1415, 309] width 269 height 41
